Goal: Task Accomplishment & Management: Manage account settings

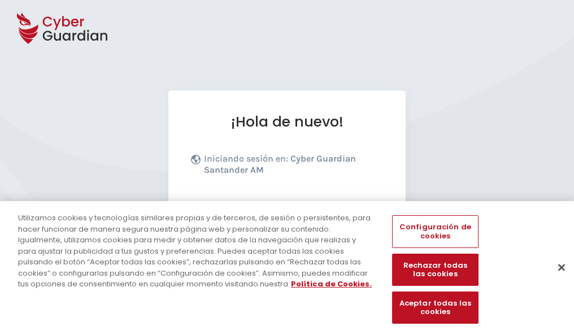
scroll to position [138, 0]
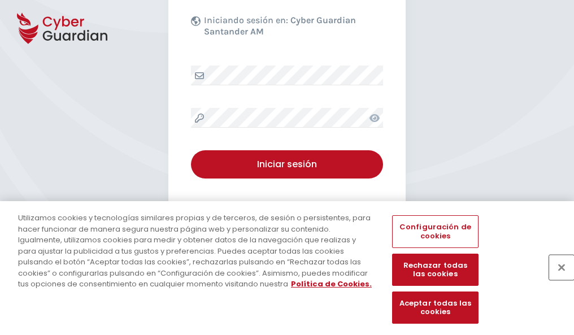
click at [556, 279] on button "Cerrar" at bounding box center [561, 267] width 25 height 25
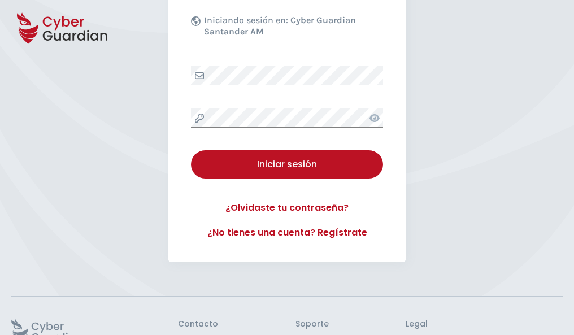
scroll to position [220, 0]
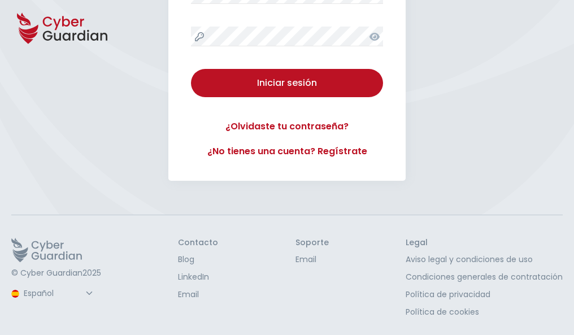
click at [191, 69] on button "Iniciar sesión" at bounding box center [287, 83] width 192 height 28
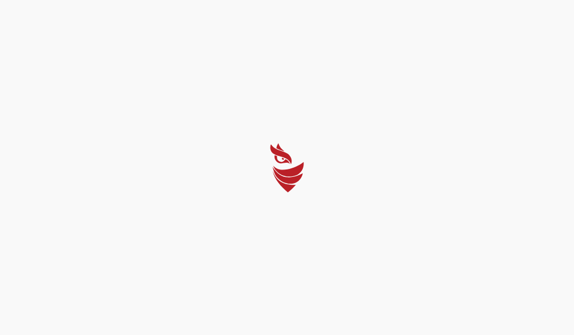
scroll to position [0, 0]
select select "Português (BR)"
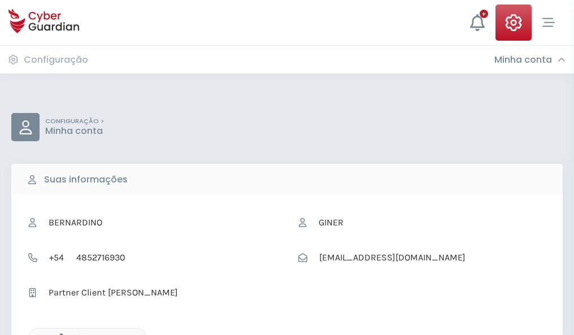
click at [58, 334] on icon "button" at bounding box center [59, 338] width 10 height 10
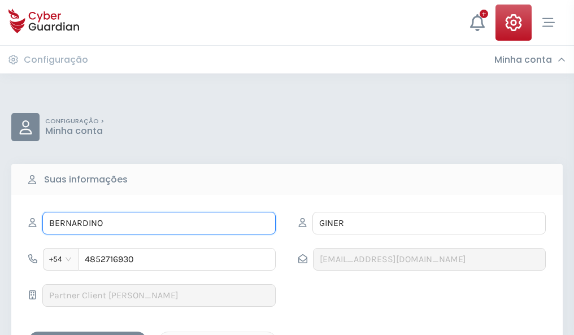
click at [159, 223] on input "BERNARDINO" at bounding box center [158, 223] width 233 height 23
type input "B"
type input "Gisela"
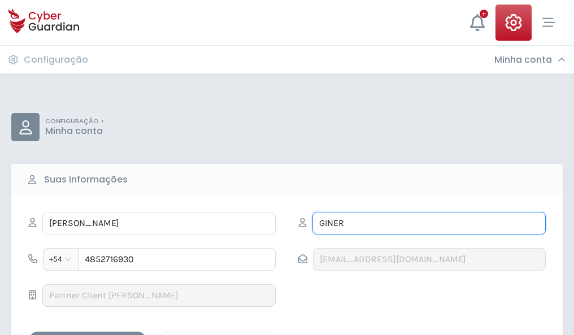
click at [428, 223] on input "GINER" at bounding box center [428, 223] width 233 height 23
type input "G"
type input "Espada"
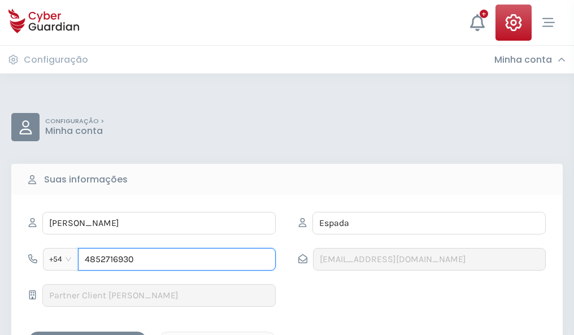
click at [177, 259] on input "4852716930" at bounding box center [177, 259] width 198 height 23
type input "4"
type input "4828456291"
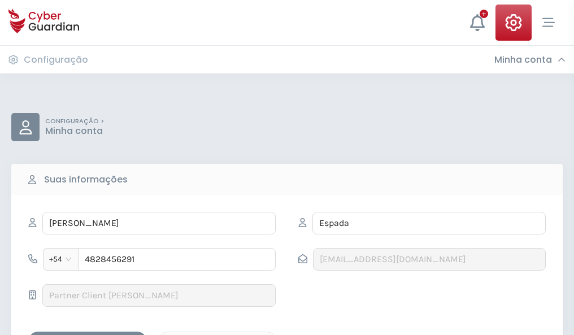
click at [88, 334] on div "Salvar alterações" at bounding box center [88, 341] width 102 height 14
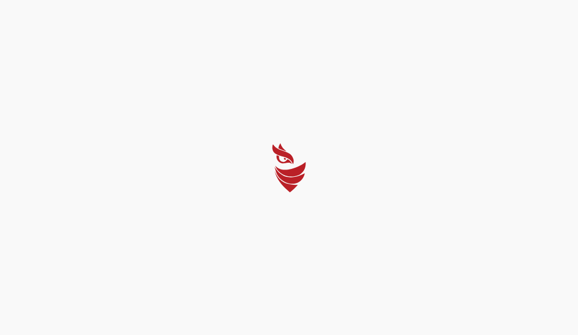
select select "Português (BR)"
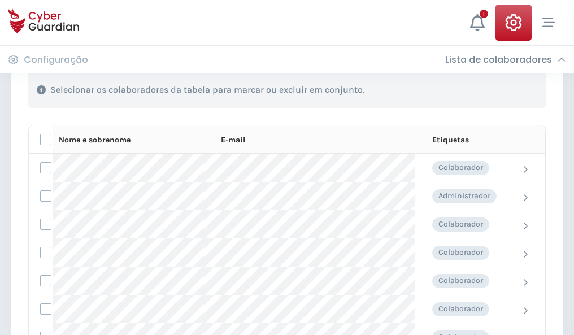
scroll to position [483, 0]
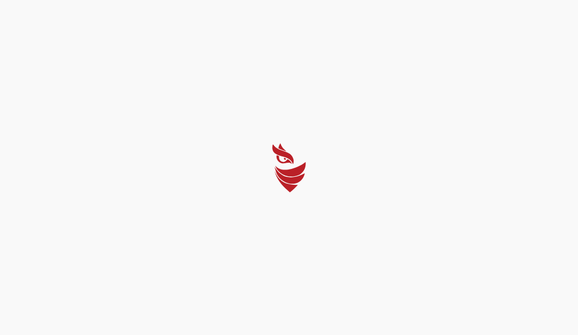
select select "Português (BR)"
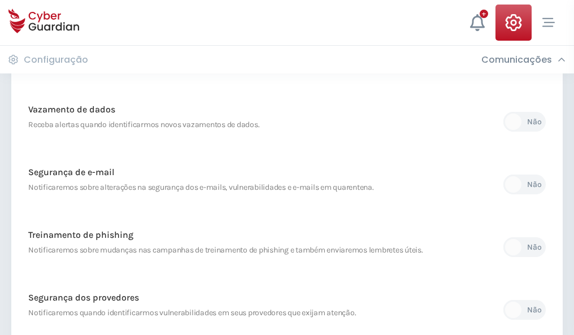
scroll to position [594, 0]
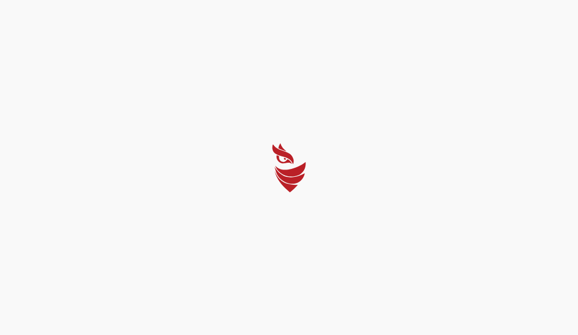
select select "Português (BR)"
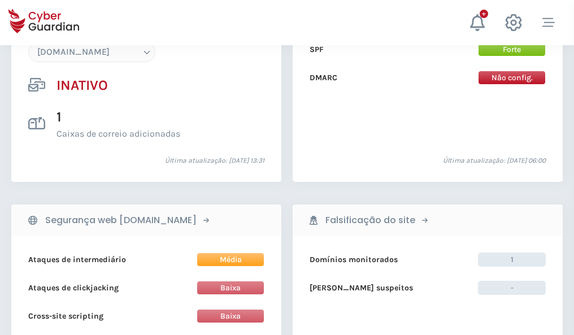
scroll to position [1062, 0]
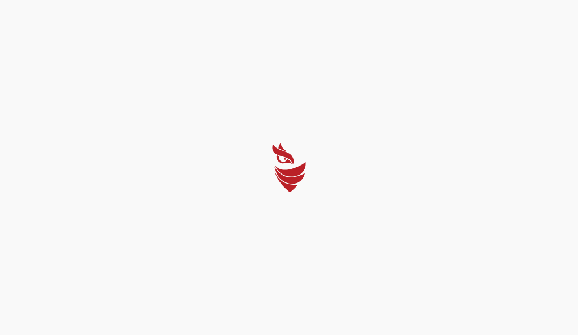
select select "Português (BR)"
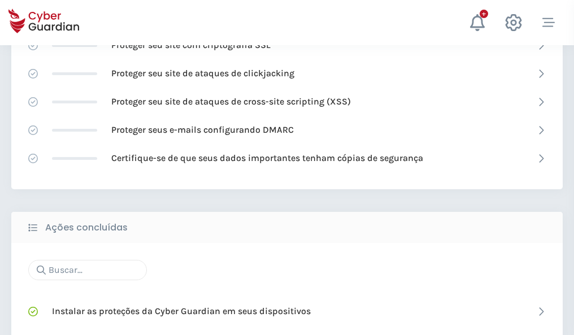
scroll to position [752, 0]
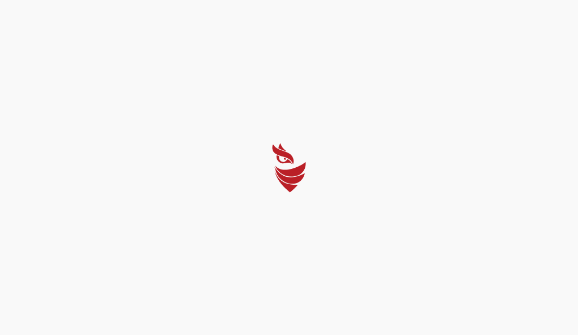
select select "Português (BR)"
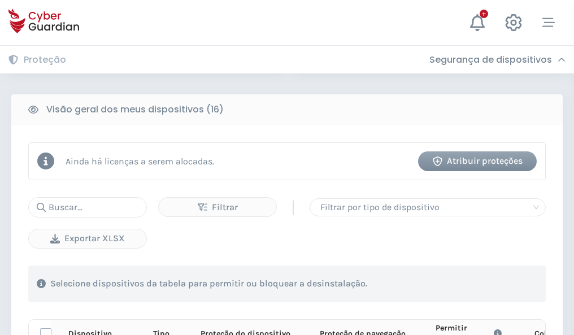
scroll to position [998, 0]
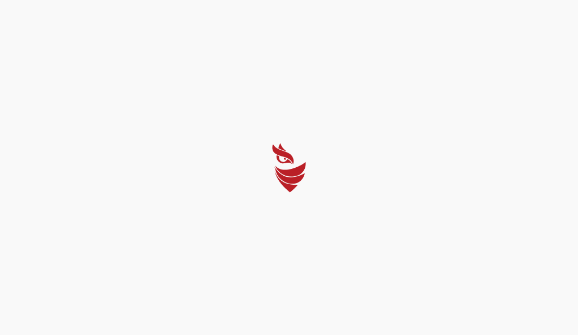
select select "Português (BR)"
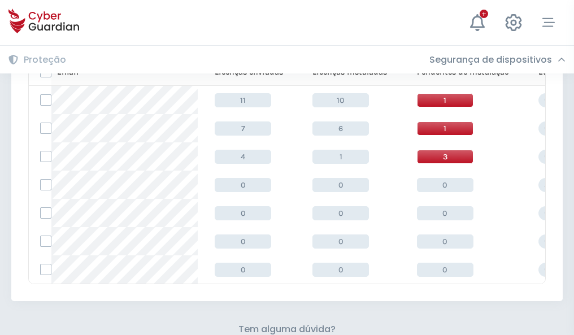
scroll to position [496, 0]
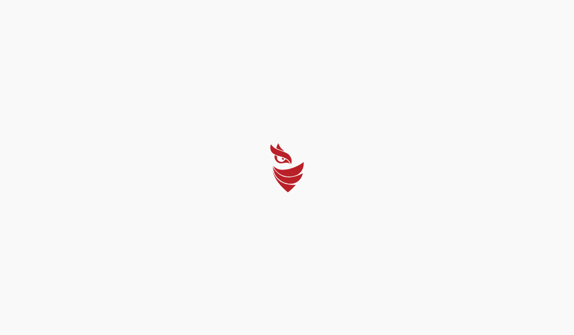
select select "Português (BR)"
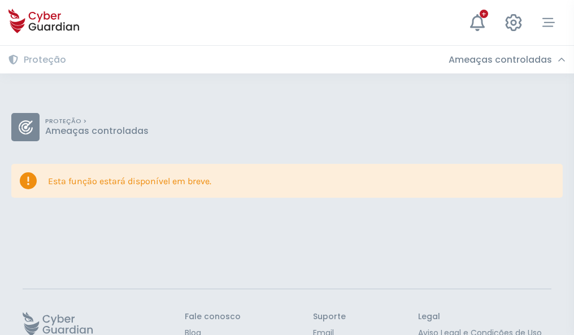
scroll to position [73, 0]
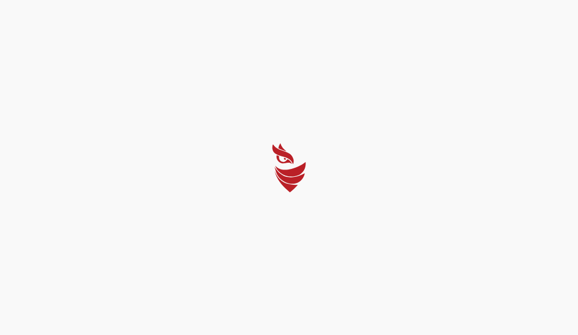
select select "Português (BR)"
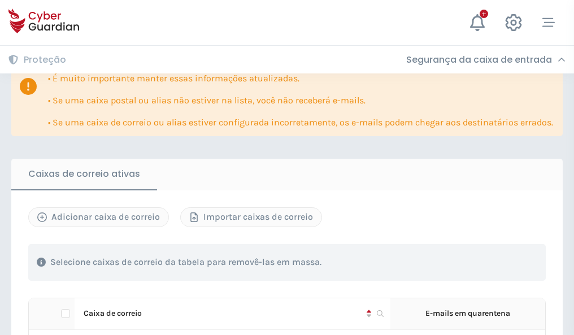
scroll to position [663, 0]
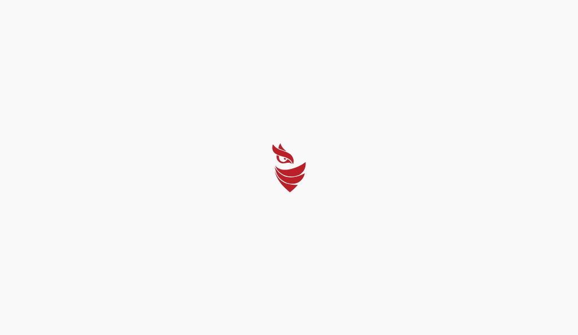
select select "Português (BR)"
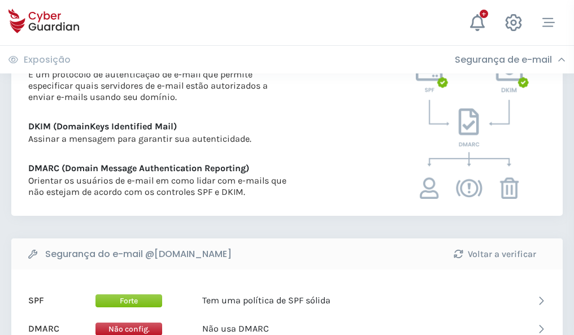
scroll to position [609, 0]
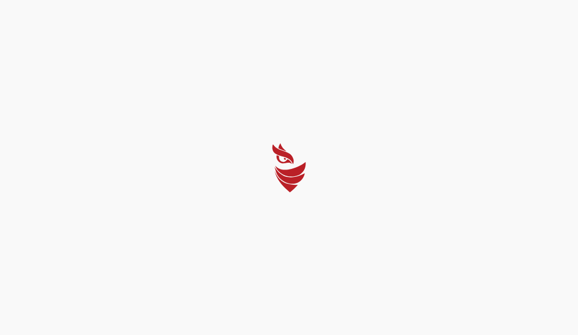
select select "Português (BR)"
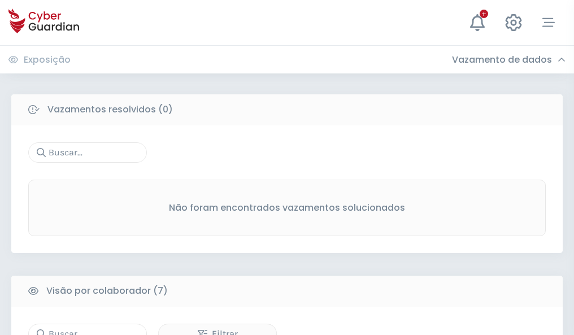
scroll to position [934, 0]
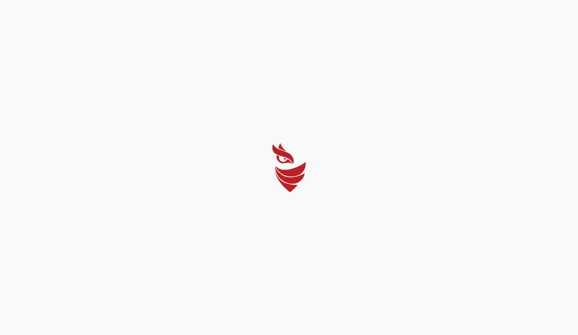
select select "Português (BR)"
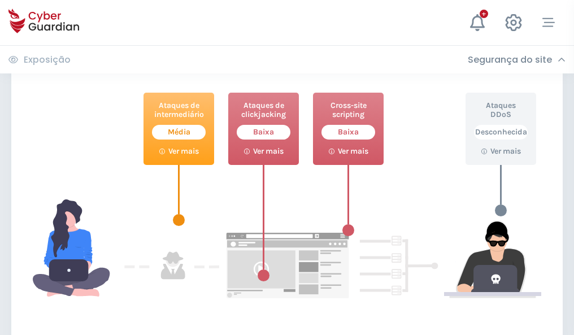
scroll to position [615, 0]
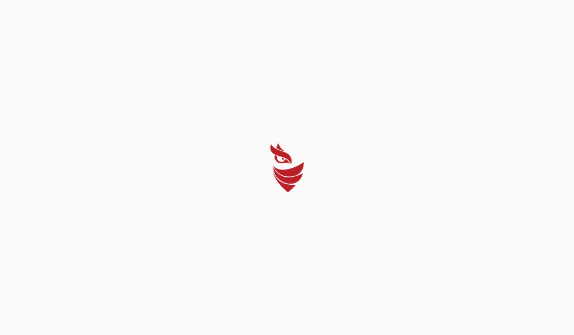
select select "Português (BR)"
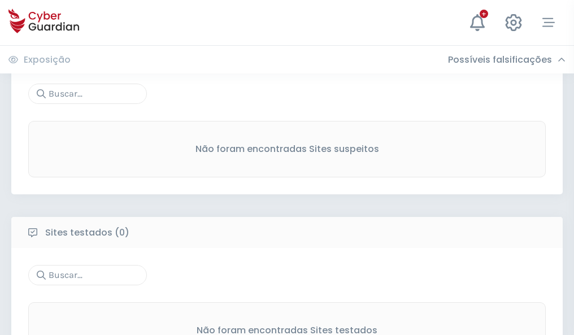
scroll to position [591, 0]
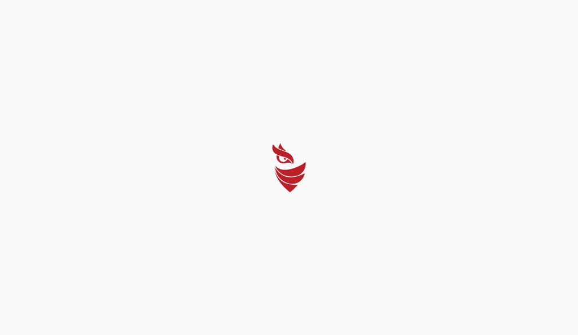
select select "Português (BR)"
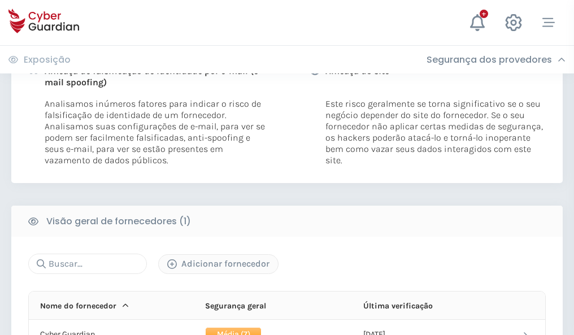
scroll to position [575, 0]
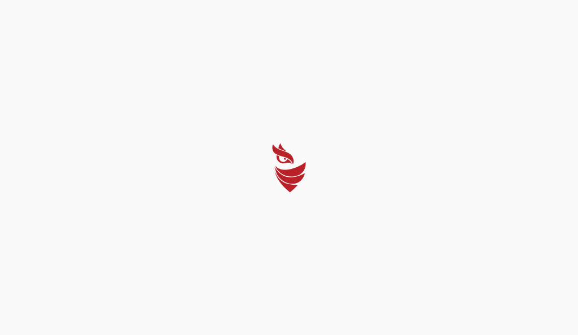
select select "Português (BR)"
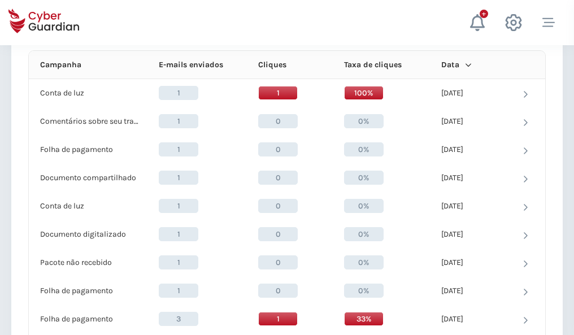
scroll to position [1012, 0]
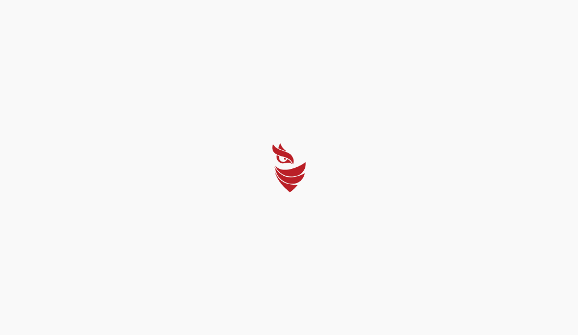
select select "Português (BR)"
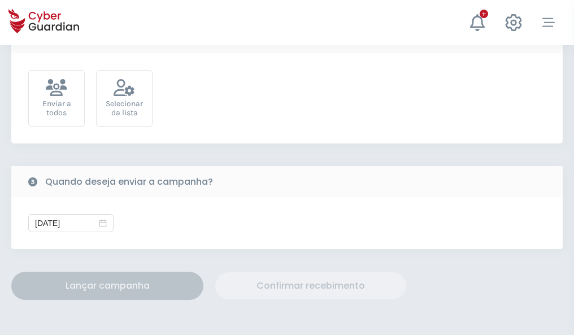
scroll to position [413, 0]
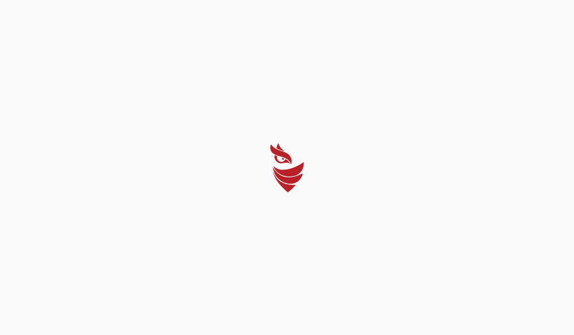
select select "Português (BR)"
